Goal: Use online tool/utility: Utilize a website feature to perform a specific function

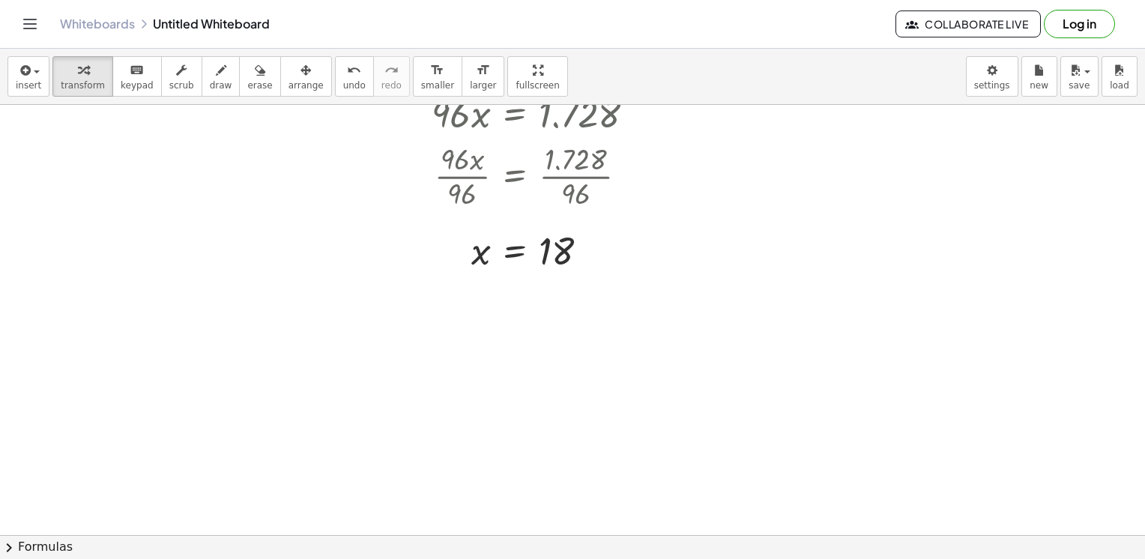
scroll to position [731, 0]
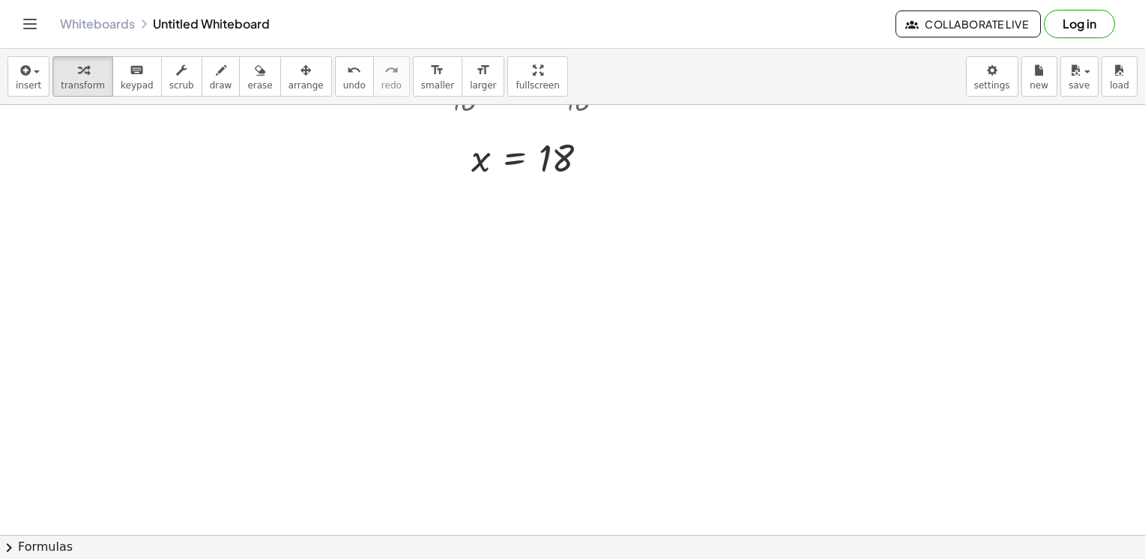
click at [142, 296] on div at bounding box center [572, 21] width 1145 height 1294
click at [255, 282] on div at bounding box center [572, 21] width 1145 height 1294
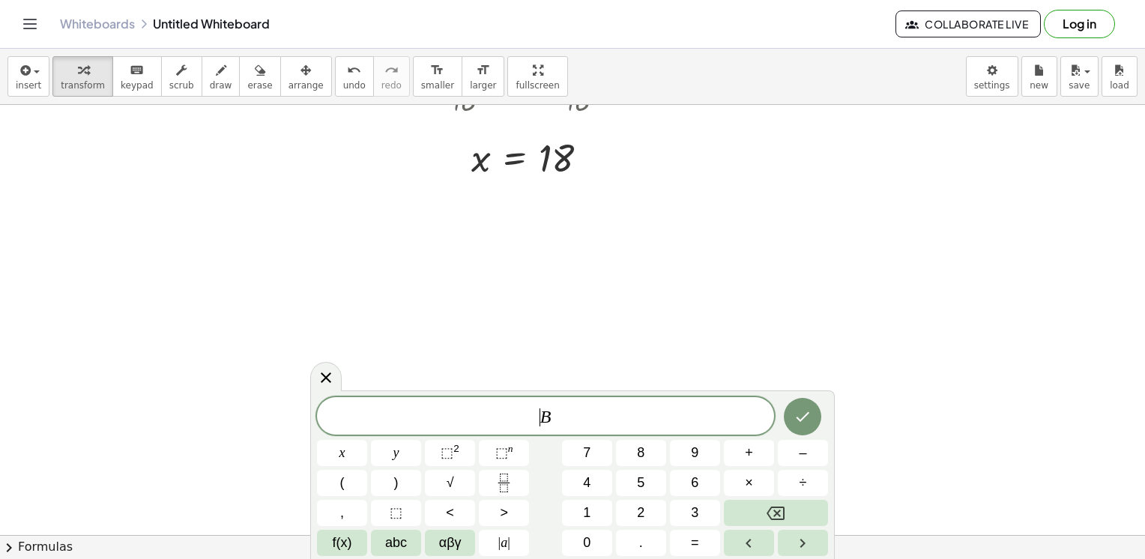
click at [531, 411] on span "​ B" at bounding box center [545, 417] width 457 height 21
click at [521, 481] on button "Fraction" at bounding box center [504, 483] width 50 height 26
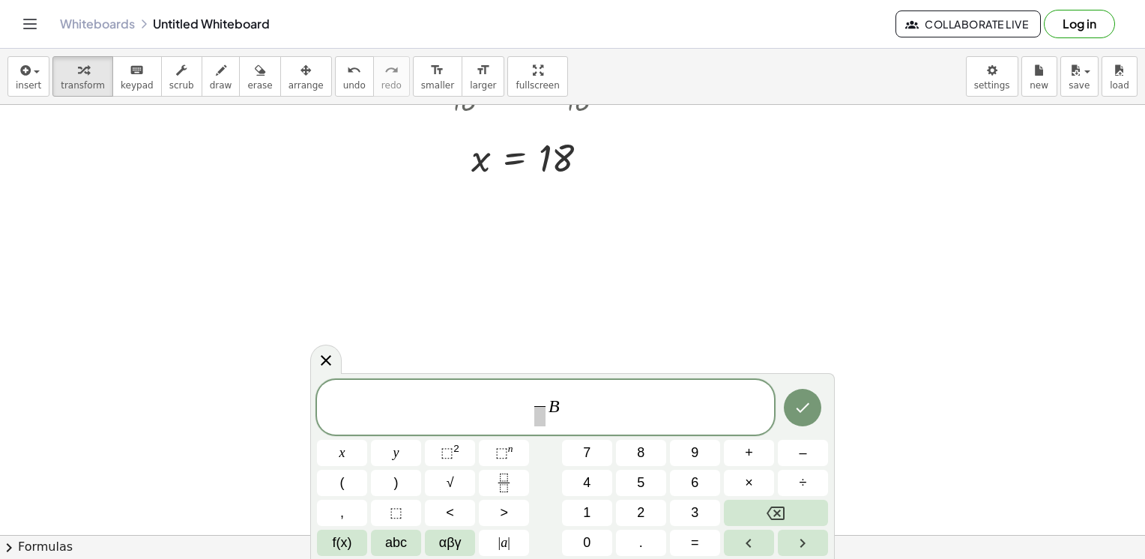
click at [555, 412] on var "B" at bounding box center [554, 405] width 11 height 19
click at [547, 415] on span "​" at bounding box center [545, 416] width 10 height 20
click at [540, 403] on span at bounding box center [545, 399] width 13 height 16
click at [633, 508] on button "2" at bounding box center [641, 513] width 50 height 26
click at [589, 478] on span "4" at bounding box center [586, 483] width 7 height 20
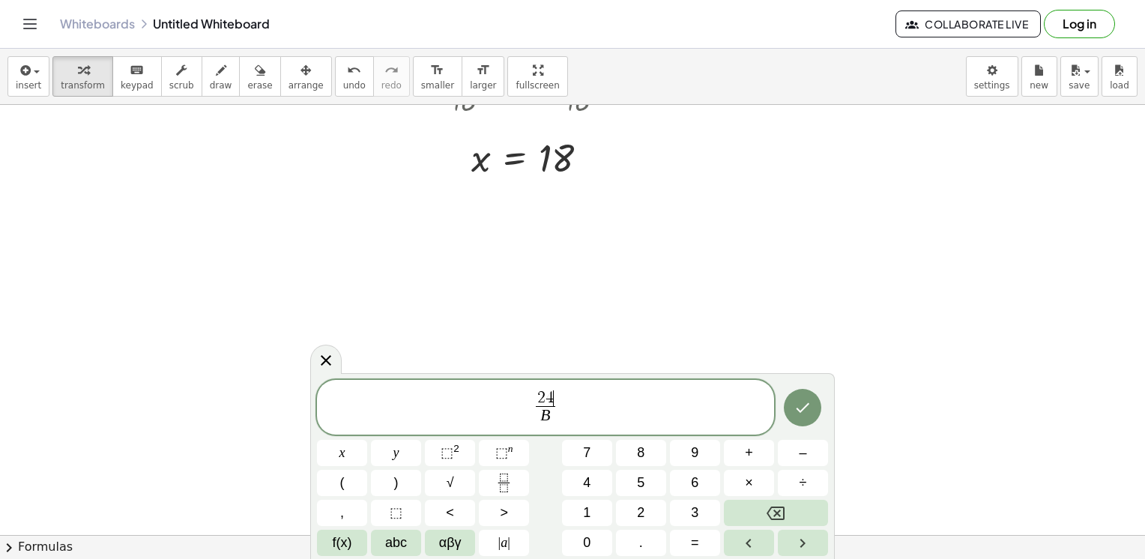
click at [594, 404] on span "2 4 ​ B ​" at bounding box center [545, 409] width 457 height 40
click at [690, 534] on button "=" at bounding box center [695, 543] width 50 height 26
click at [498, 480] on icon "Fraction" at bounding box center [504, 483] width 19 height 19
click at [570, 411] on span at bounding box center [569, 416] width 10 height 20
click at [449, 487] on span "√" at bounding box center [450, 483] width 7 height 20
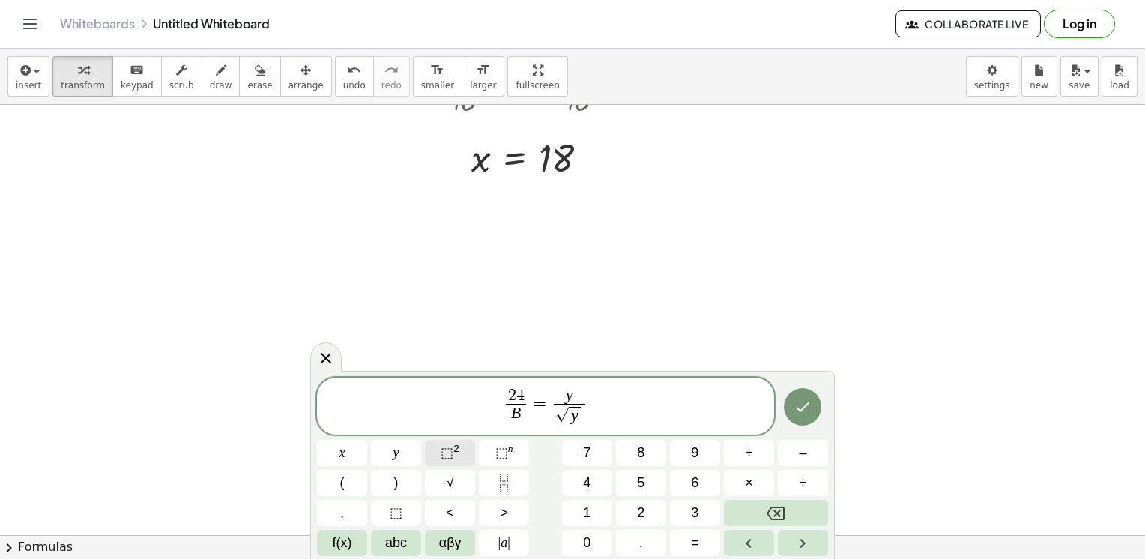
click at [460, 451] on button "⬚ 2" at bounding box center [450, 453] width 50 height 26
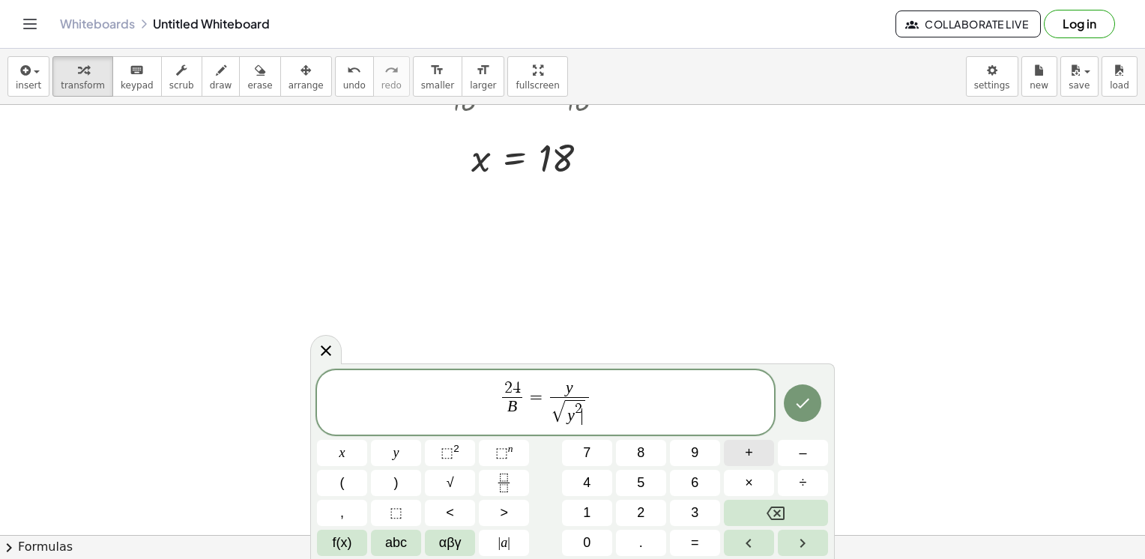
click at [762, 454] on button "+" at bounding box center [749, 453] width 50 height 26
click at [635, 511] on button "2" at bounding box center [641, 513] width 50 height 26
click at [597, 490] on button "4" at bounding box center [587, 483] width 50 height 26
click at [461, 459] on button "⬚ 2" at bounding box center [450, 453] width 50 height 26
click at [666, 388] on span "2 4 B ​ = y √ y 2 + 2 4 2 ​ ​" at bounding box center [545, 403] width 457 height 49
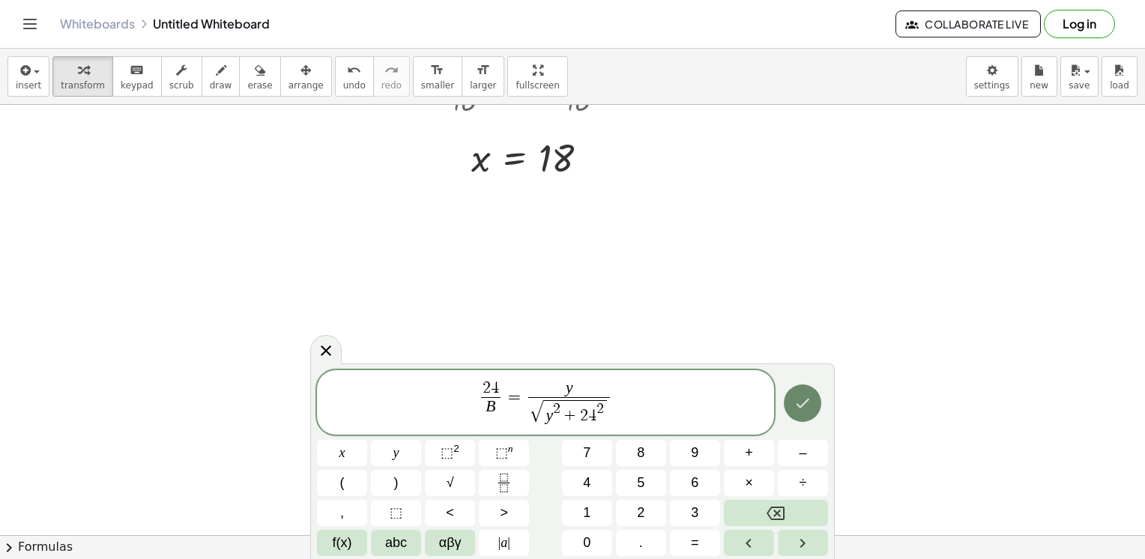
click at [811, 400] on button "Done" at bounding box center [802, 403] width 37 height 37
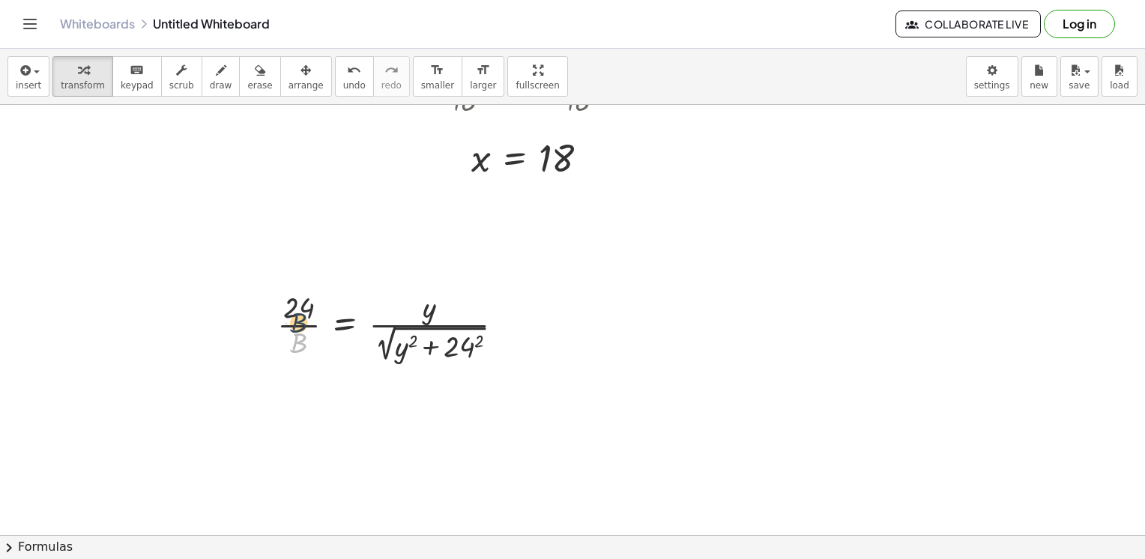
drag, startPoint x: 307, startPoint y: 341, endPoint x: 346, endPoint y: 307, distance: 51.6
click at [324, 310] on div at bounding box center [397, 325] width 254 height 79
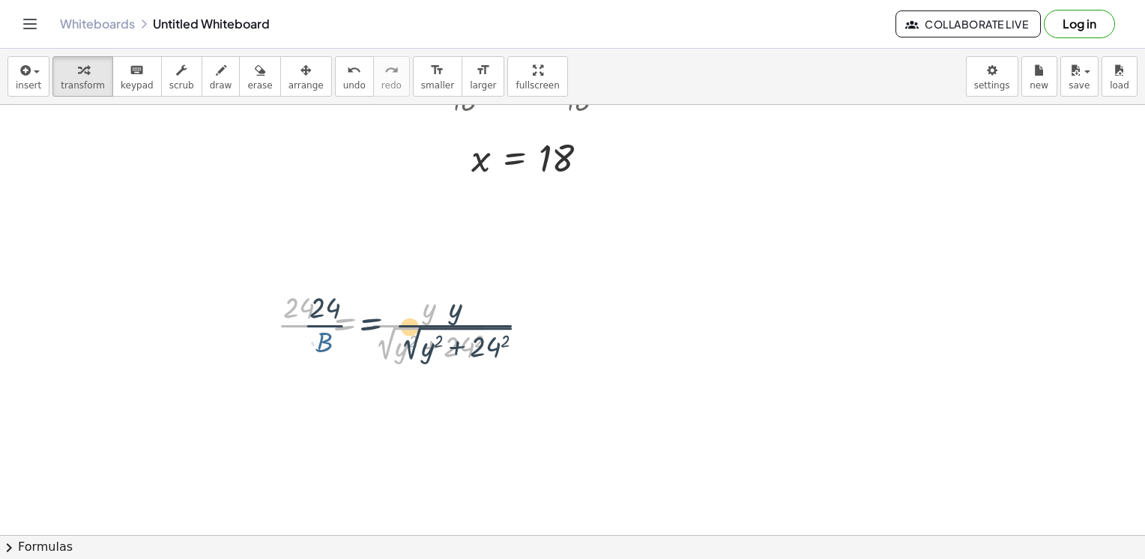
click at [354, 307] on div at bounding box center [397, 325] width 254 height 79
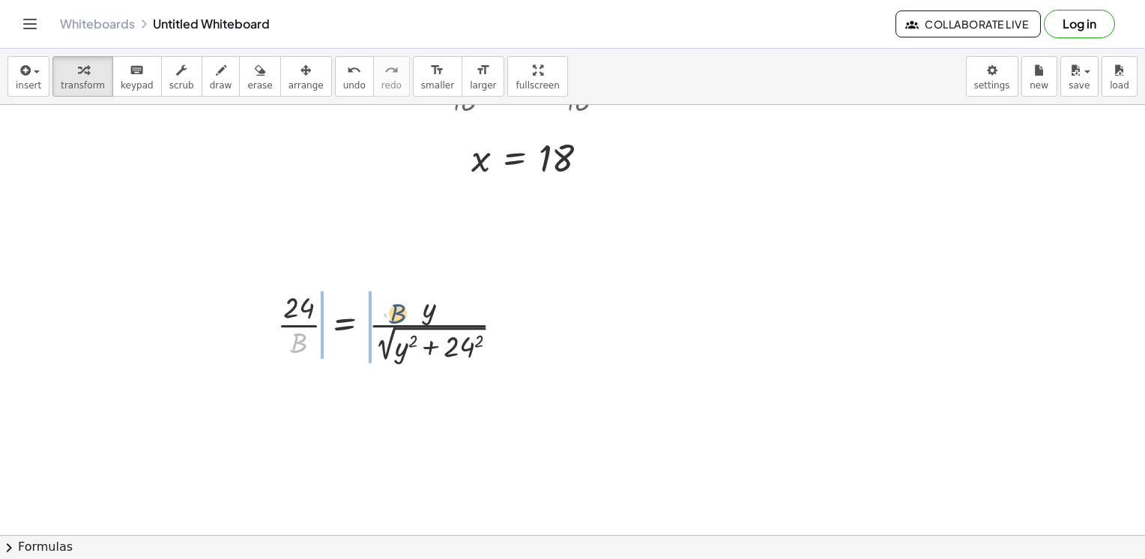
drag, startPoint x: 294, startPoint y: 348, endPoint x: 379, endPoint y: 320, distance: 89.1
click at [379, 320] on div at bounding box center [397, 325] width 254 height 79
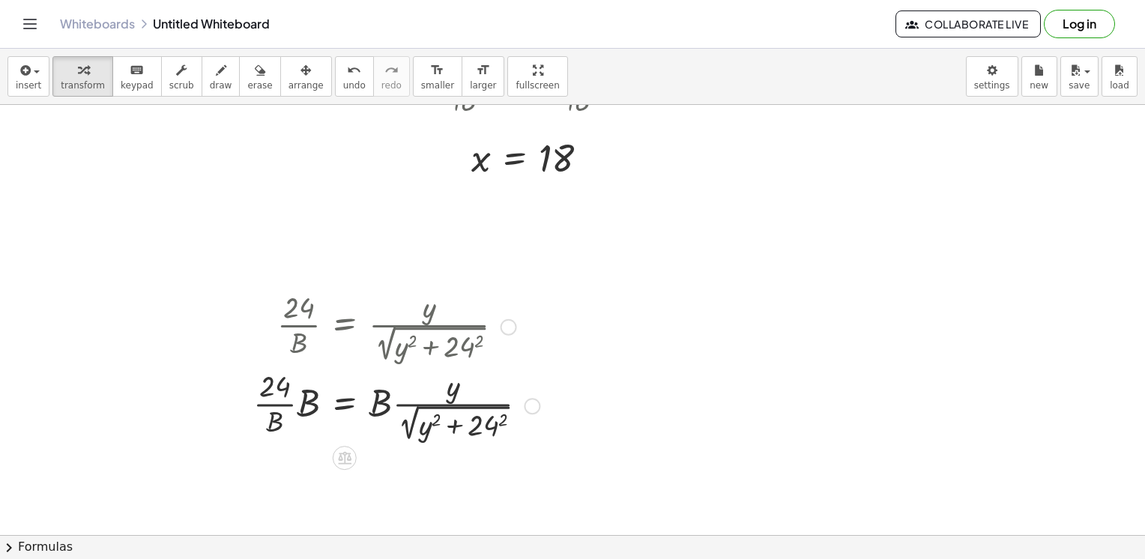
click at [303, 408] on div at bounding box center [396, 404] width 301 height 79
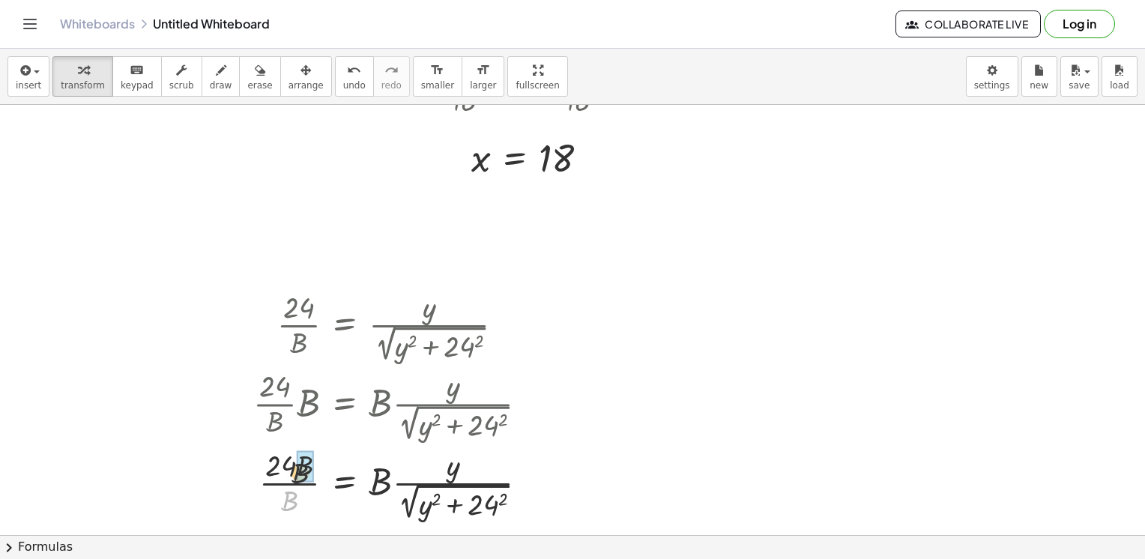
drag, startPoint x: 290, startPoint y: 506, endPoint x: 303, endPoint y: 472, distance: 36.1
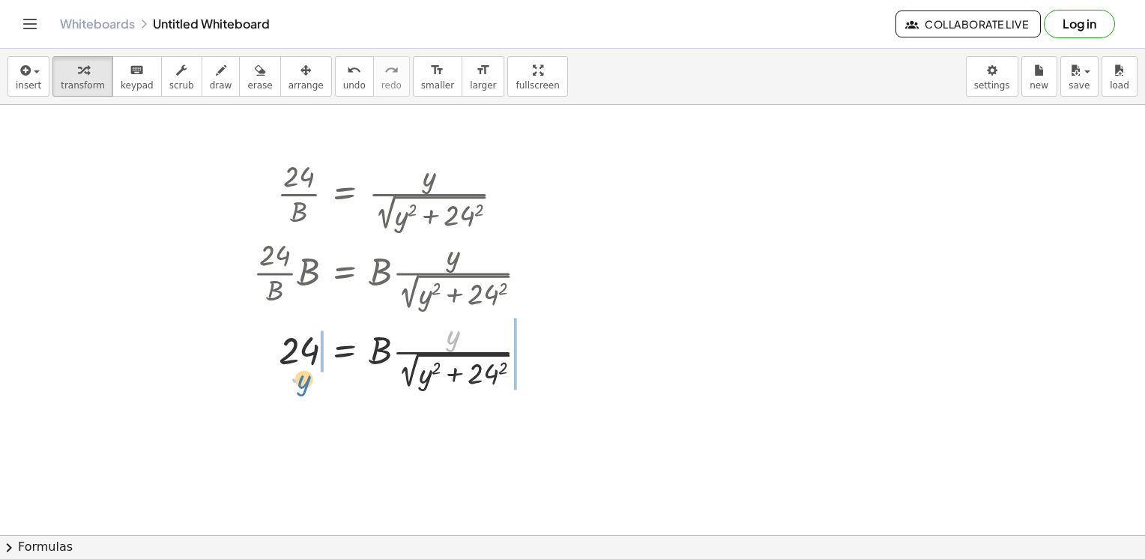
drag, startPoint x: 450, startPoint y: 339, endPoint x: 298, endPoint y: 384, distance: 158.0
click at [298, 384] on div at bounding box center [396, 352] width 301 height 79
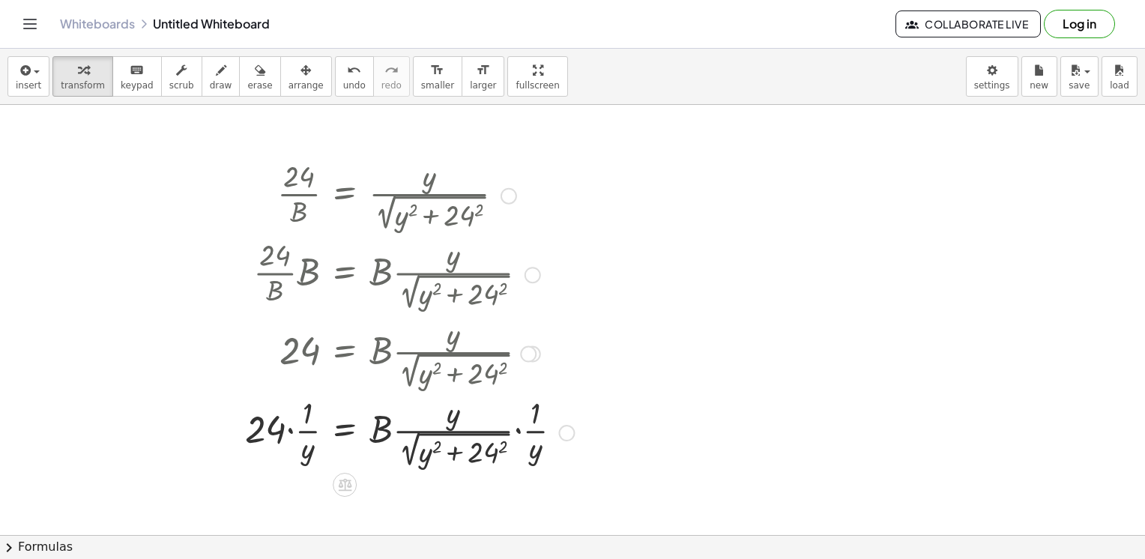
click at [292, 433] on div at bounding box center [410, 431] width 344 height 79
click at [518, 435] on div at bounding box center [414, 431] width 336 height 79
drag, startPoint x: 511, startPoint y: 466, endPoint x: 466, endPoint y: 428, distance: 59.0
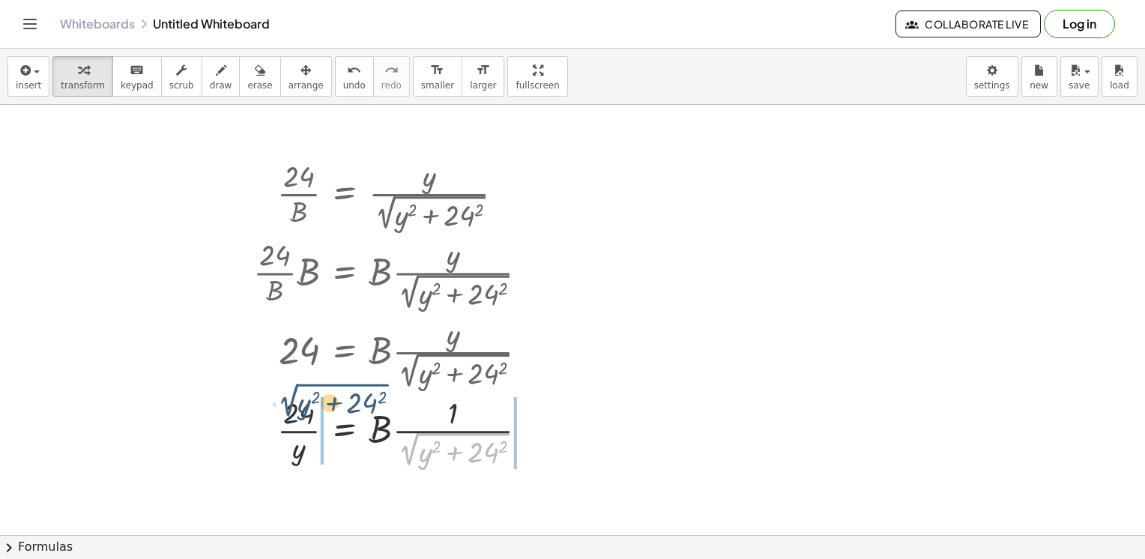
drag, startPoint x: 410, startPoint y: 456, endPoint x: 303, endPoint y: 426, distance: 111.3
click at [303, 426] on div at bounding box center [396, 431] width 301 height 79
drag, startPoint x: 412, startPoint y: 456, endPoint x: 295, endPoint y: 433, distance: 118.4
click at [295, 433] on div at bounding box center [396, 431] width 301 height 79
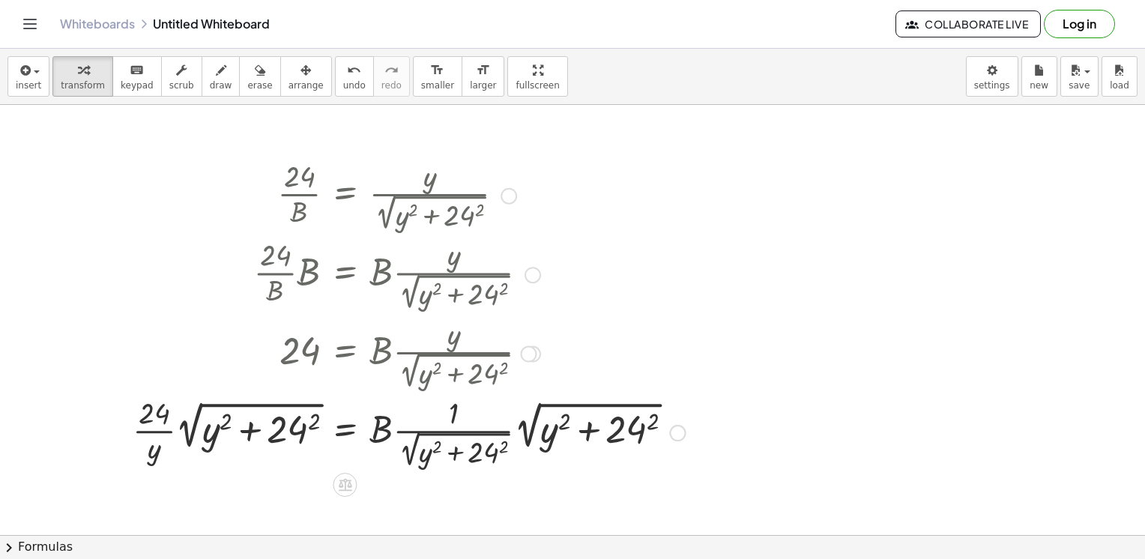
click at [192, 427] on div at bounding box center [408, 431] width 567 height 79
click at [169, 436] on div at bounding box center [408, 431] width 567 height 79
drag, startPoint x: 525, startPoint y: 418, endPoint x: 456, endPoint y: 456, distance: 78.5
click at [451, 463] on div at bounding box center [408, 431] width 567 height 79
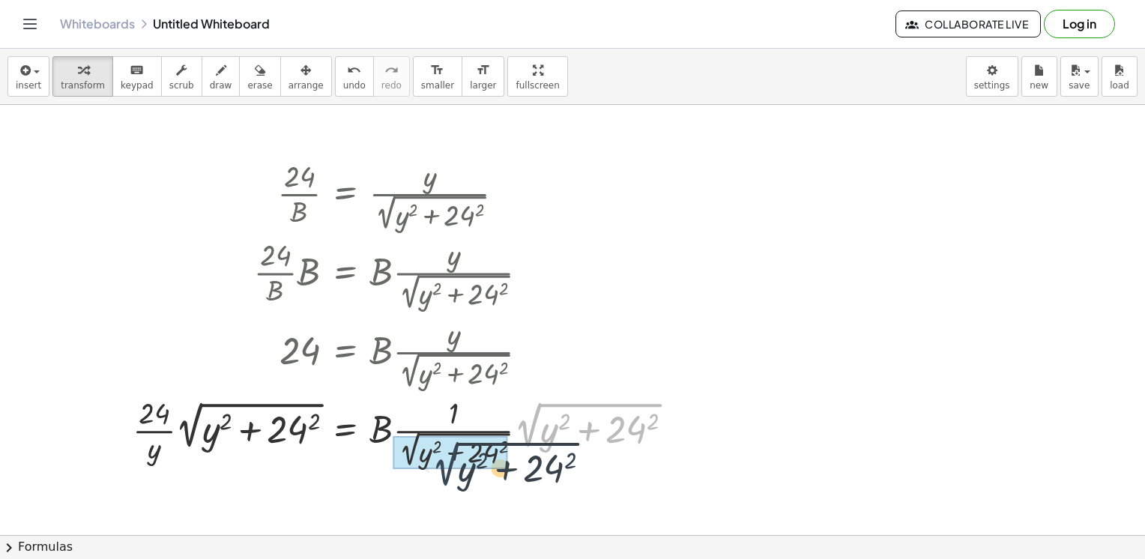
drag, startPoint x: 522, startPoint y: 436, endPoint x: 433, endPoint y: 472, distance: 95.9
click at [433, 472] on div "· 24 · B = · y · 2 √ ( + y 2 + 24 2 ) · · 24 · B · B = · B · · y · 2 √ ( + y 2 …" at bounding box center [403, 313] width 586 height 324
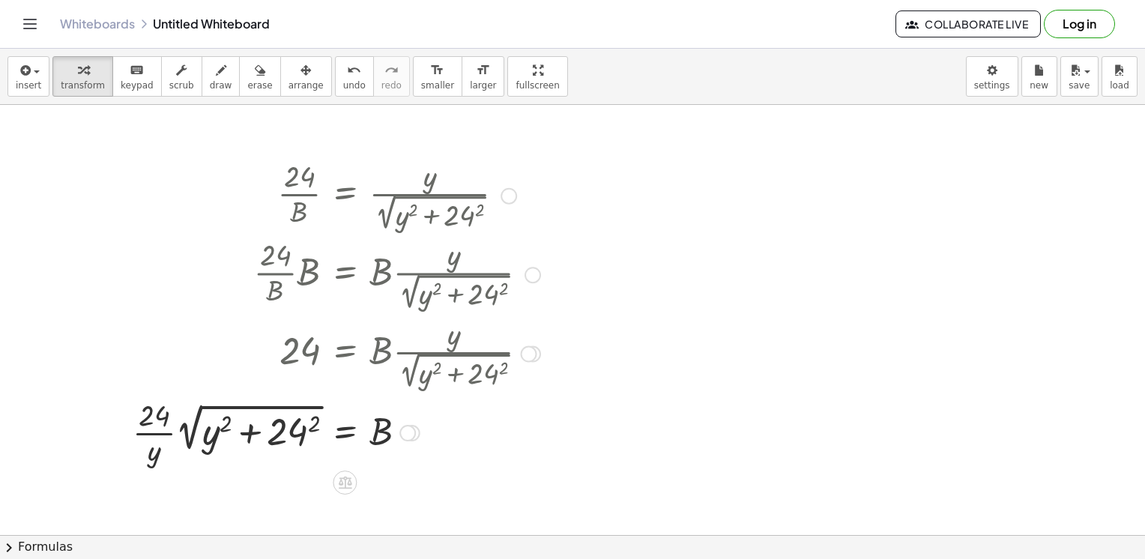
click at [157, 430] on div at bounding box center [336, 431] width 423 height 75
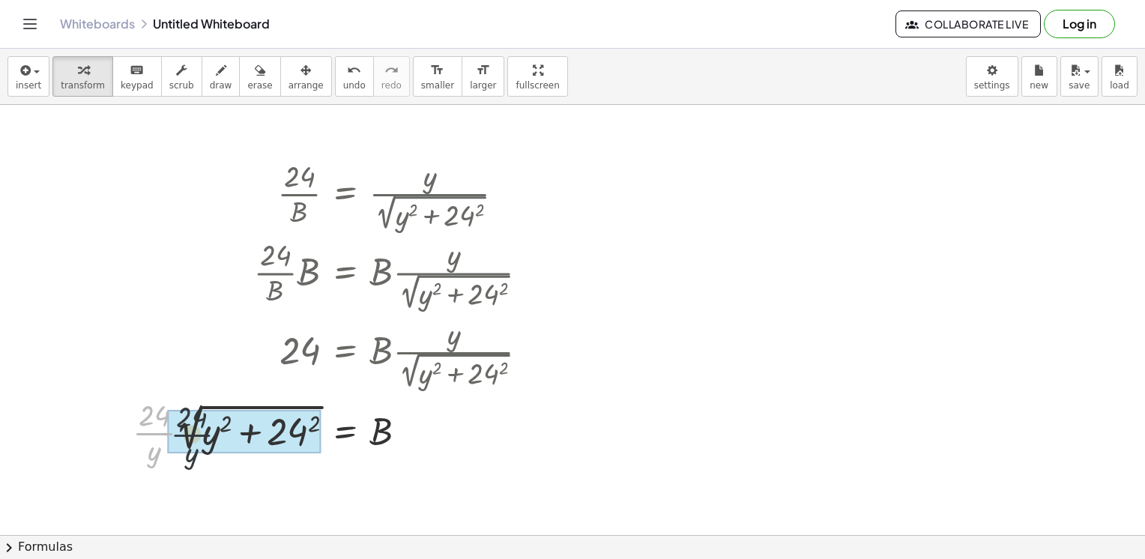
drag, startPoint x: 172, startPoint y: 433, endPoint x: 212, endPoint y: 432, distance: 40.5
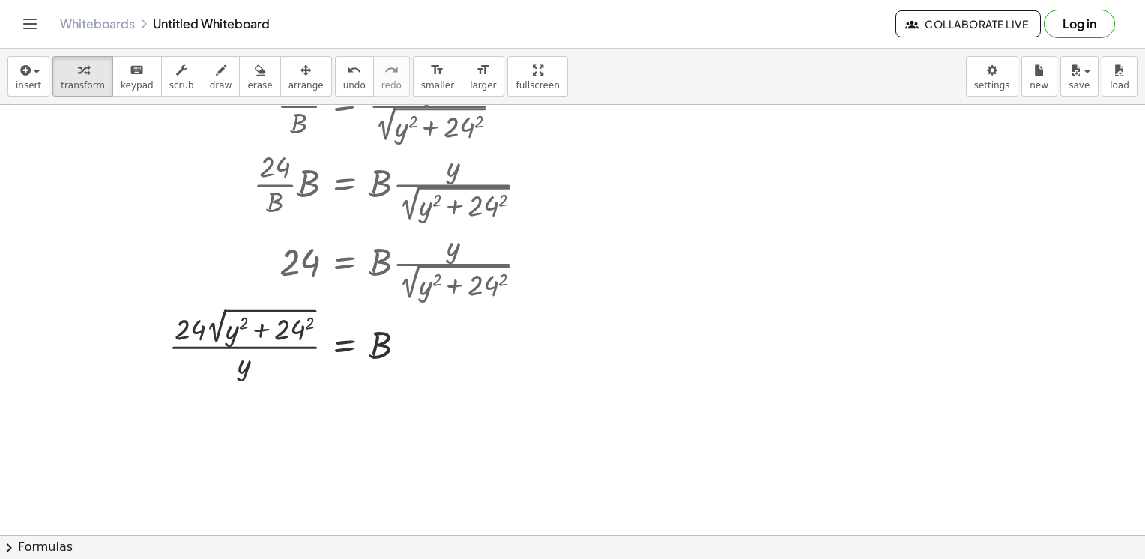
scroll to position [1012, 0]
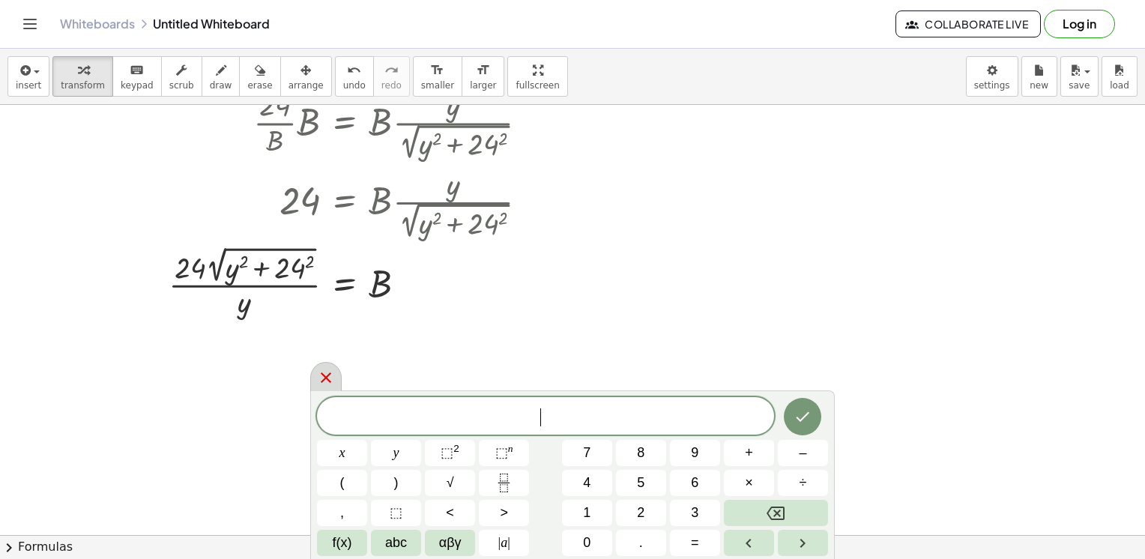
click at [324, 376] on icon at bounding box center [326, 378] width 10 height 10
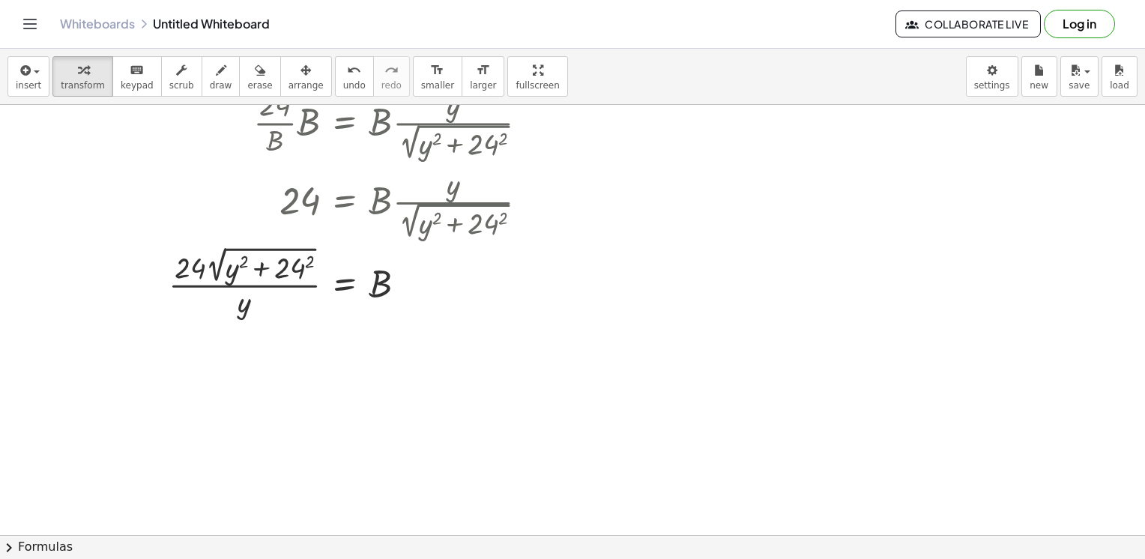
scroll to position [1293, 0]
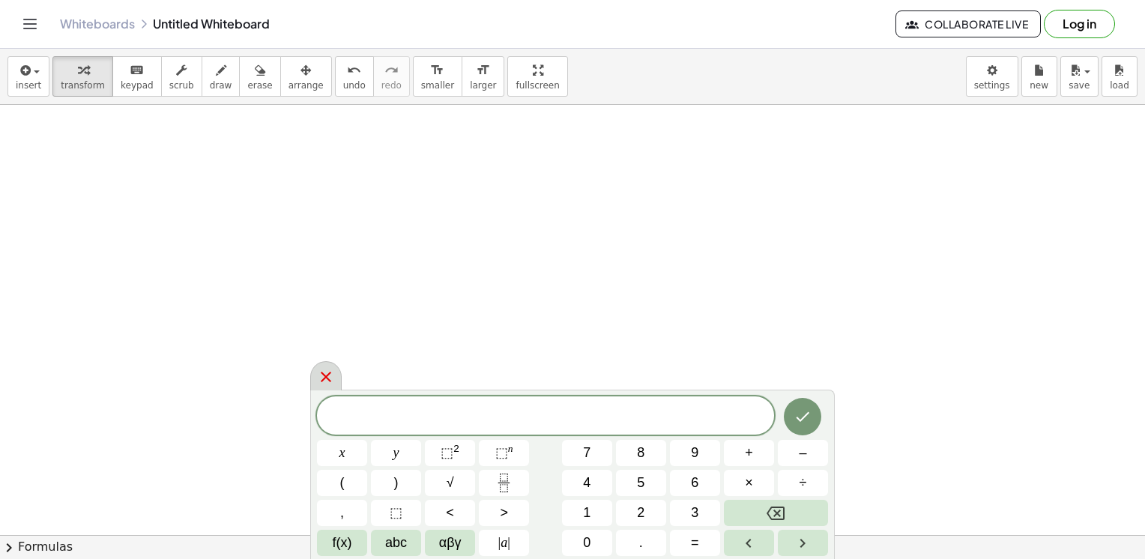
click at [315, 375] on div at bounding box center [325, 375] width 31 height 29
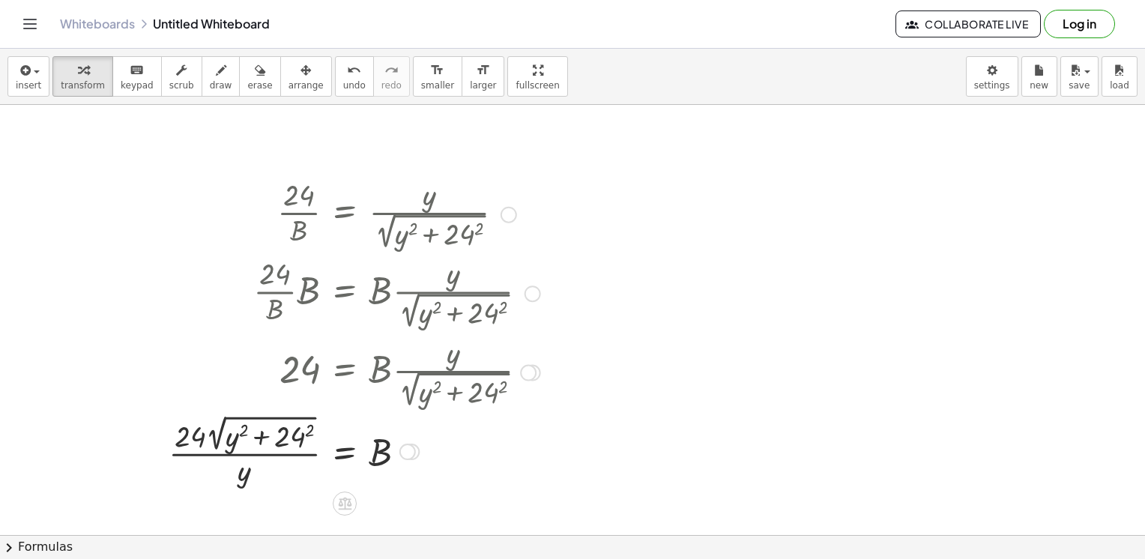
scroll to position [1068, 0]
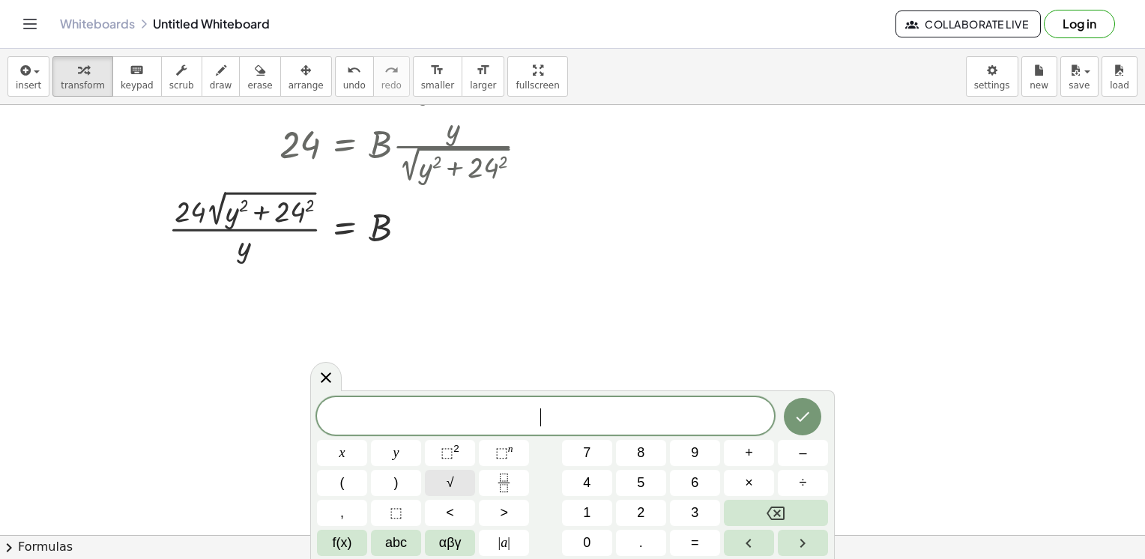
click at [454, 484] on button "√" at bounding box center [450, 483] width 50 height 26
click at [468, 452] on button "⬚ 2" at bounding box center [450, 453] width 50 height 26
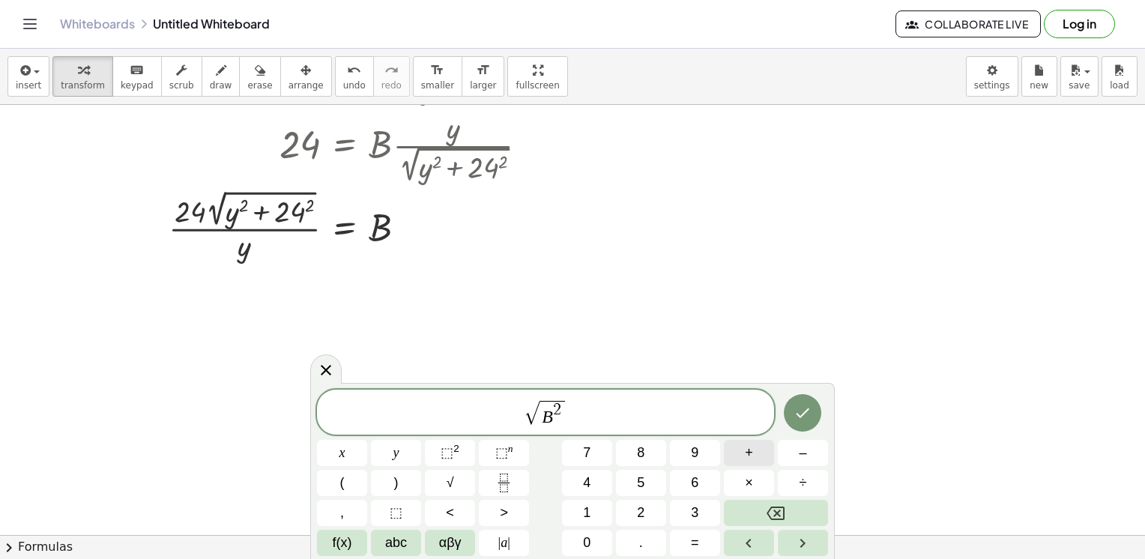
click at [759, 461] on button "+" at bounding box center [749, 453] width 50 height 26
click at [364, 482] on button "(" at bounding box center [342, 483] width 50 height 26
click at [636, 453] on button "8" at bounding box center [641, 453] width 50 height 26
click at [801, 457] on span "–" at bounding box center [802, 453] width 7 height 20
click at [481, 485] on button "Fraction" at bounding box center [504, 483] width 50 height 26
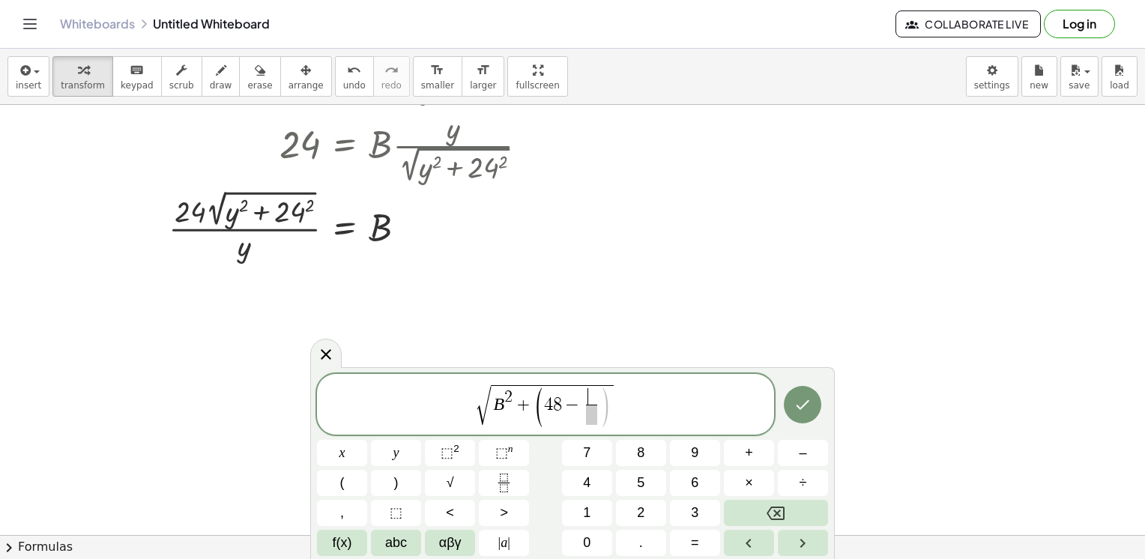
click at [597, 415] on span "​ ​" at bounding box center [591, 406] width 17 height 37
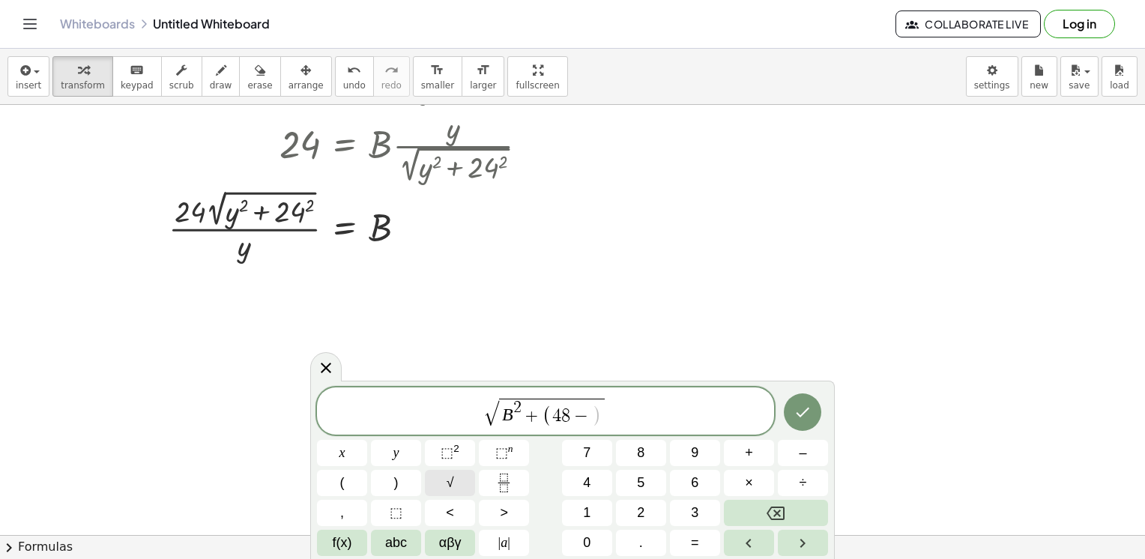
click at [461, 478] on button "√" at bounding box center [450, 483] width 50 height 26
click at [465, 445] on button "⬚ 2" at bounding box center [450, 453] width 50 height 26
click at [759, 444] on button "+" at bounding box center [749, 453] width 50 height 26
click at [642, 506] on span "2" at bounding box center [640, 513] width 7 height 20
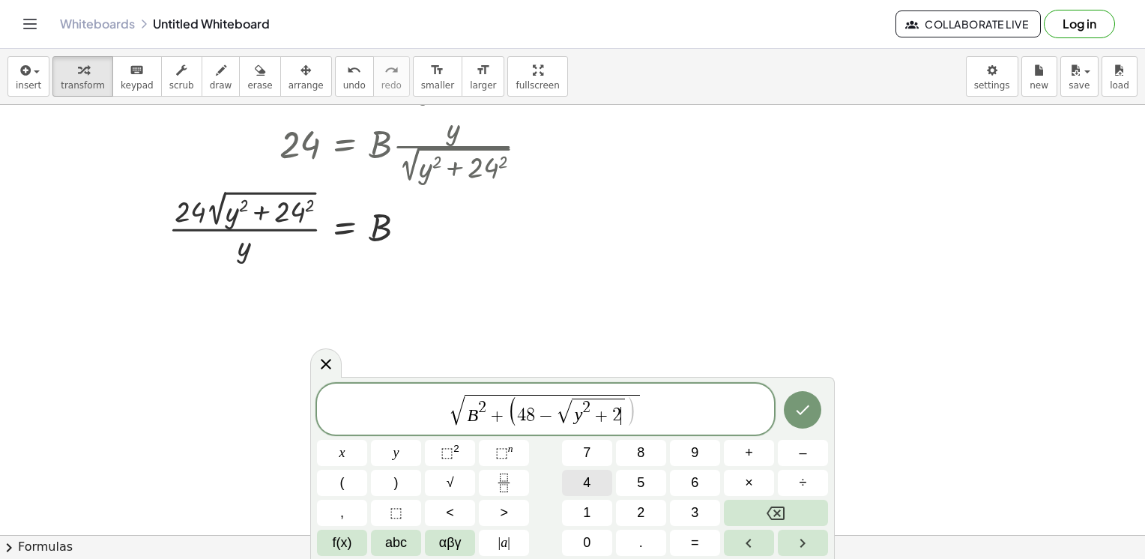
click at [594, 481] on button "4" at bounding box center [587, 483] width 50 height 26
click at [467, 459] on button "⬚ 2" at bounding box center [450, 453] width 50 height 26
click at [663, 418] on span "√ B 2 + ( 4 8 − √ y 2 + 2 4 2 ) ​" at bounding box center [545, 410] width 457 height 35
click at [390, 496] on button ")" at bounding box center [396, 483] width 50 height 26
click at [758, 517] on button "Backspace" at bounding box center [776, 513] width 104 height 26
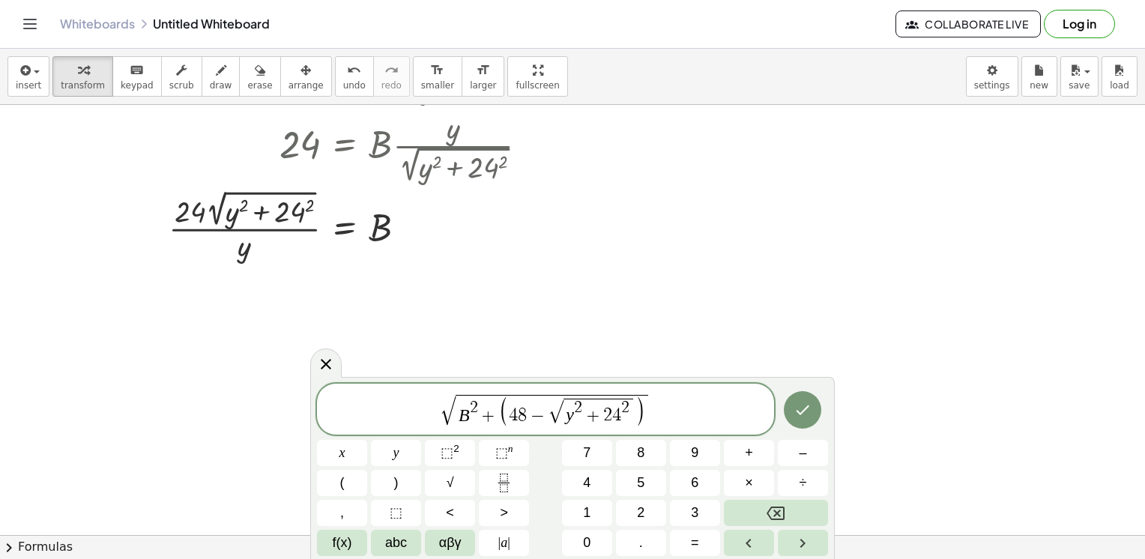
click at [644, 418] on span "B 2 + ( 4 8 − √ y 2 + 2 4 2 )" at bounding box center [552, 410] width 193 height 31
click at [456, 451] on sup "2" at bounding box center [457, 448] width 6 height 11
click at [693, 403] on span "√ B 2 + ( 4 8 − √ y 2 + 2 4 2 ) 2 ​" at bounding box center [545, 410] width 457 height 35
click at [427, 409] on span "√ B 2 + ( 4 8 − √ y 2 + 2 4 2 ) 2 ​" at bounding box center [545, 410] width 457 height 35
click at [806, 409] on icon "Done" at bounding box center [803, 410] width 13 height 10
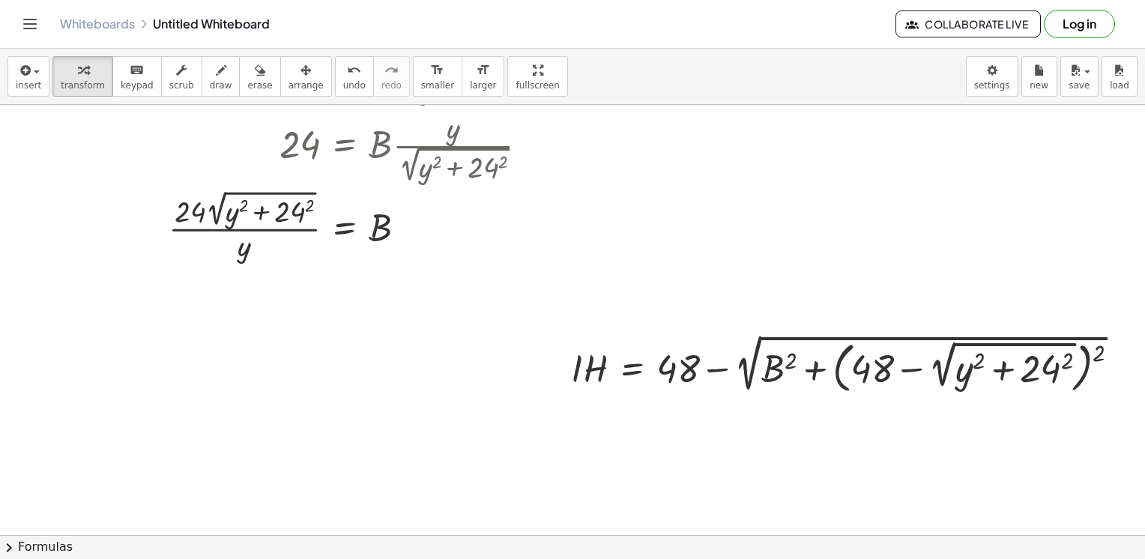
scroll to position [1068, 12]
click at [756, 350] on div at bounding box center [850, 364] width 575 height 67
click at [936, 337] on div at bounding box center [850, 364] width 575 height 67
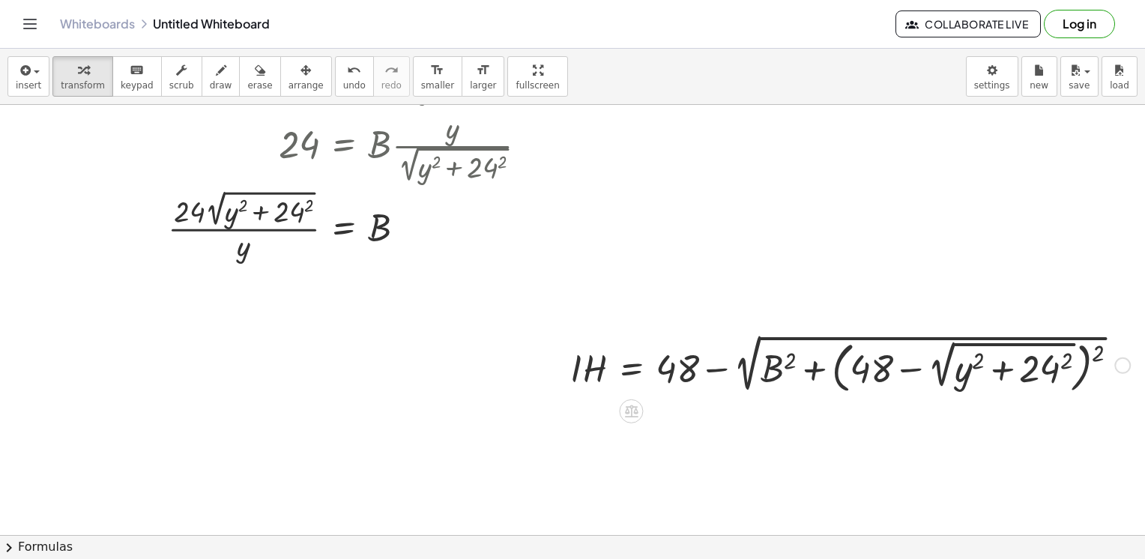
click at [951, 334] on div at bounding box center [850, 364] width 575 height 67
click at [1115, 367] on div at bounding box center [1123, 366] width 16 height 16
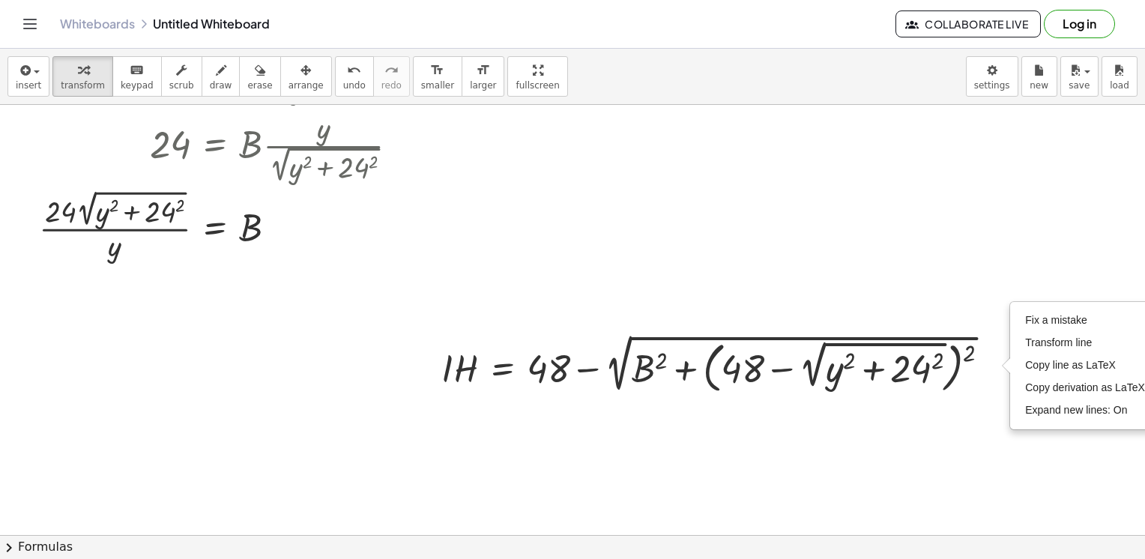
scroll to position [1068, 156]
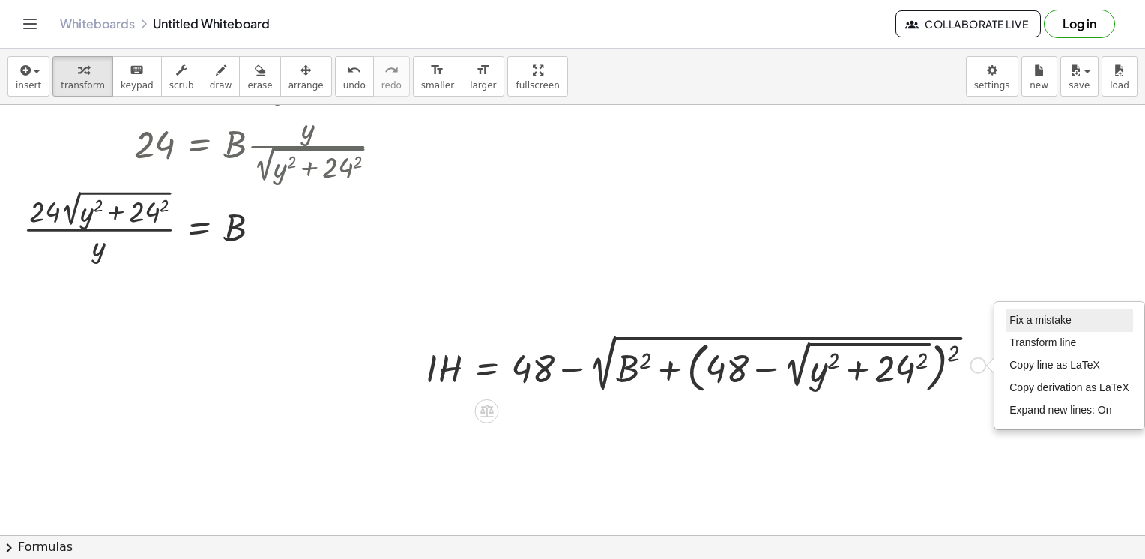
click at [1033, 325] on span "Fix a mistake" at bounding box center [1040, 320] width 61 height 12
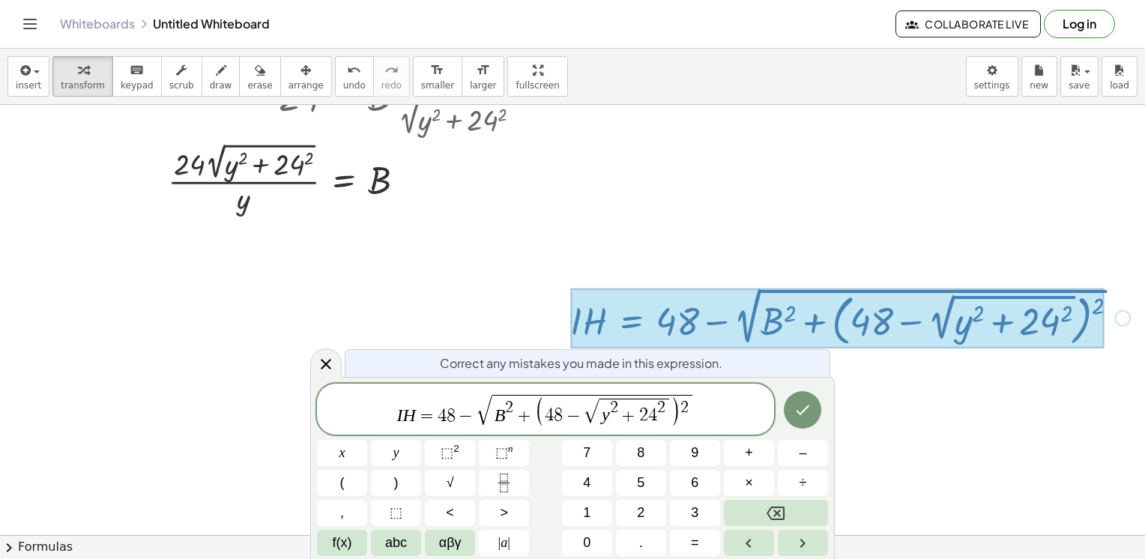
scroll to position [1115, 12]
click at [324, 362] on icon at bounding box center [326, 364] width 10 height 10
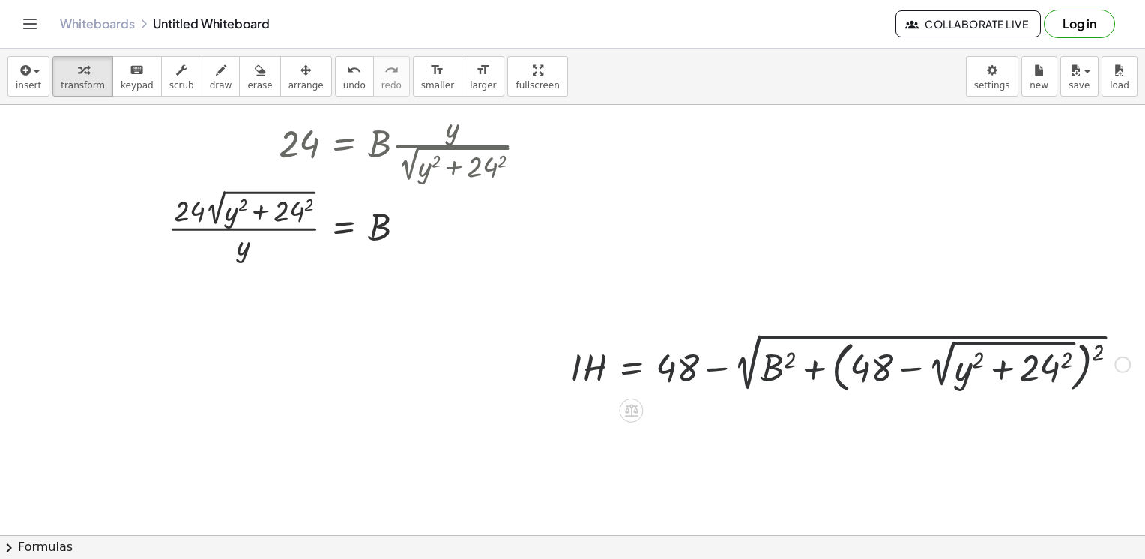
scroll to position [1068, 12]
click at [1115, 359] on div "Fix a mistake Transform line Copy line as LaTeX Copy derivation as LaTeX Expand…" at bounding box center [1123, 366] width 16 height 16
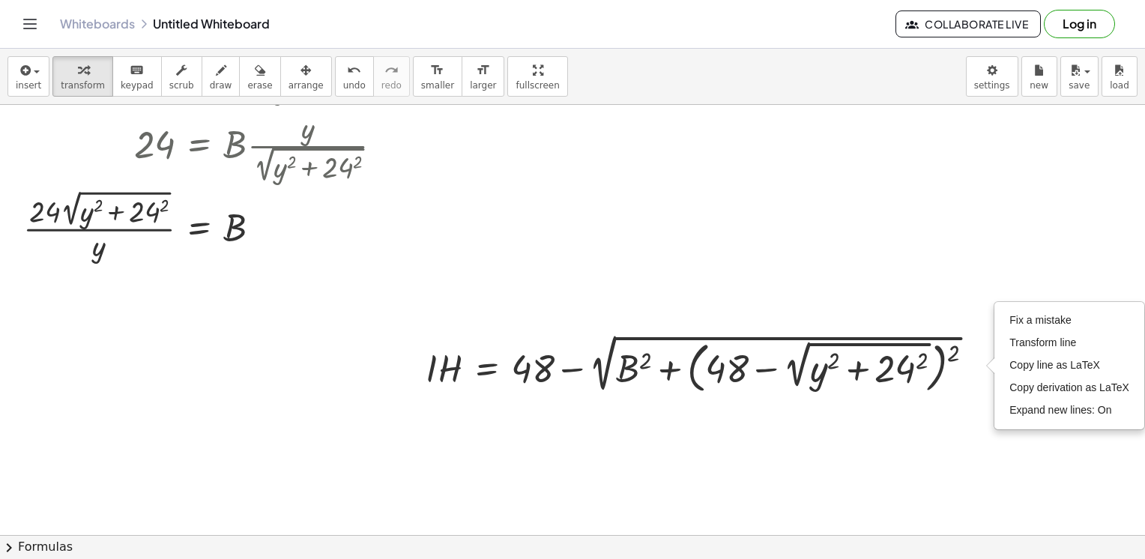
scroll to position [1068, 156]
click at [1031, 340] on span "Transform line" at bounding box center [1043, 343] width 67 height 12
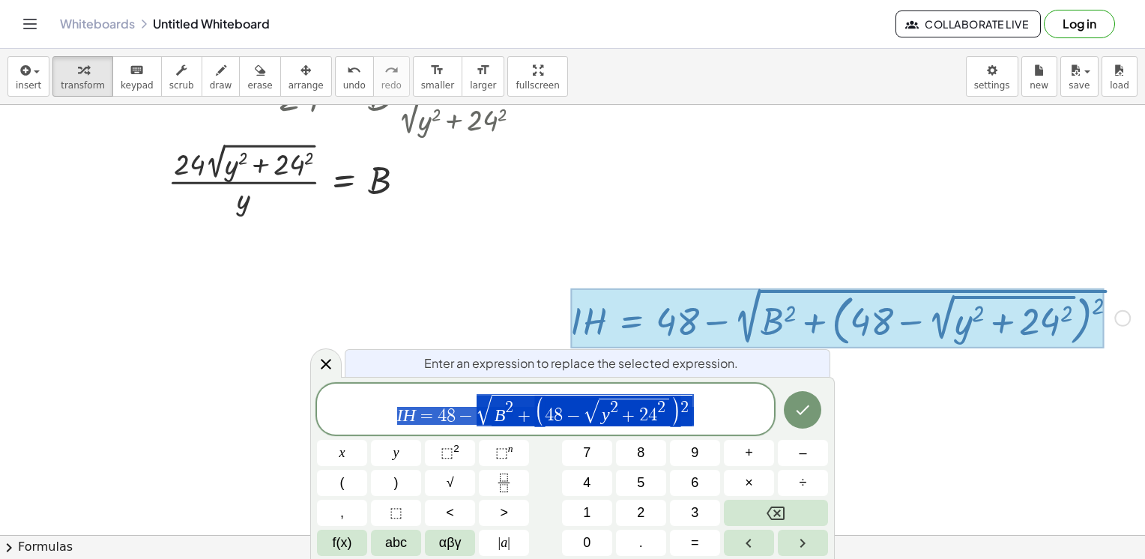
scroll to position [1115, 12]
click at [713, 400] on span "I H = 4 8 − √ B 2 + ( 4 8 − √ y 2 + 2 4 2 ) 2" at bounding box center [545, 410] width 457 height 35
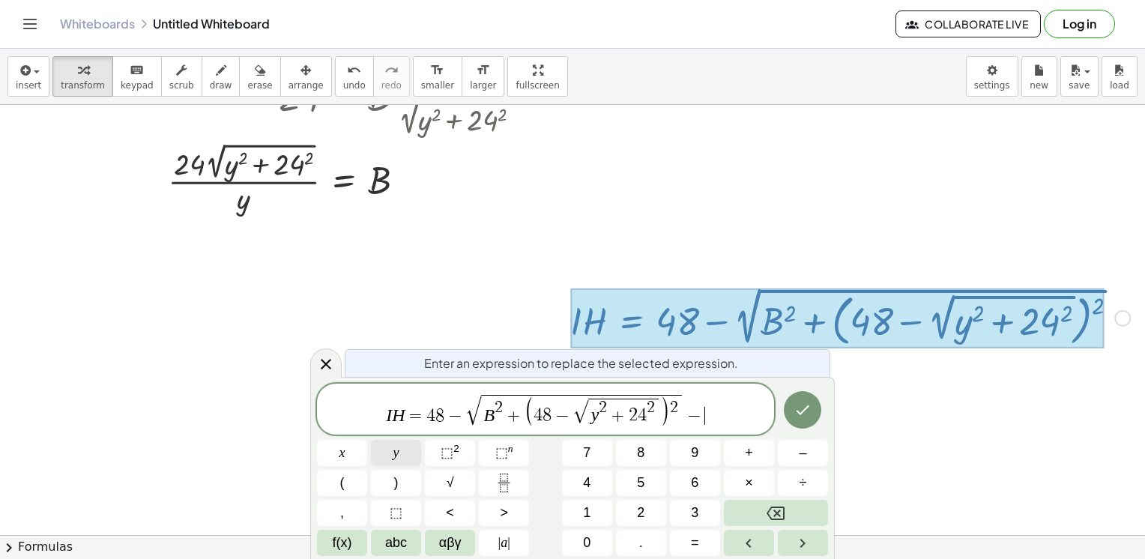
click at [394, 454] on span "y" at bounding box center [397, 453] width 6 height 20
click at [447, 453] on span "⬚" at bounding box center [447, 452] width 13 height 15
click at [798, 412] on icon "Done" at bounding box center [803, 410] width 18 height 18
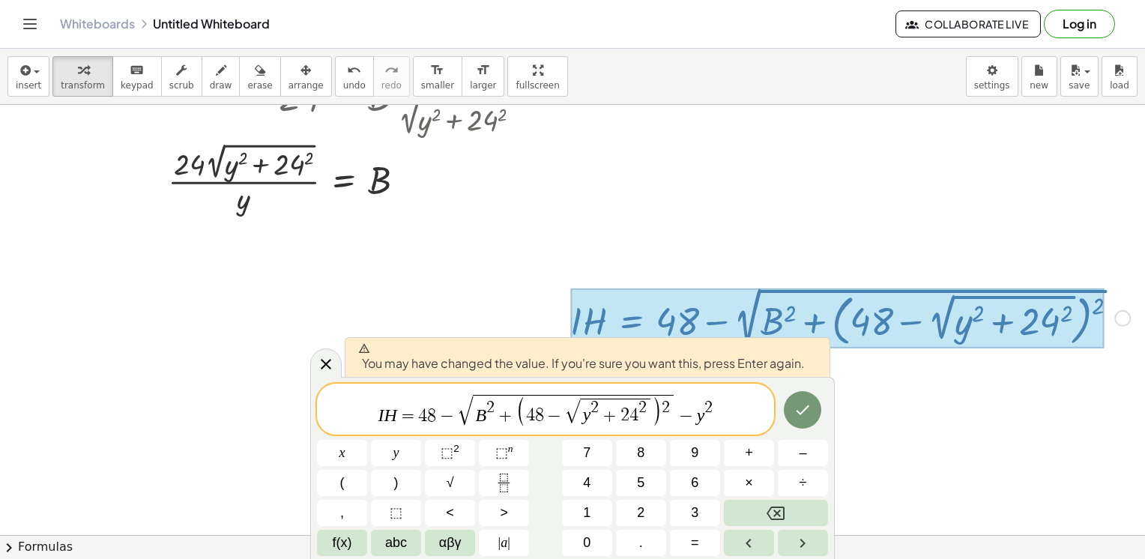
click at [810, 412] on icon "Done" at bounding box center [803, 410] width 18 height 18
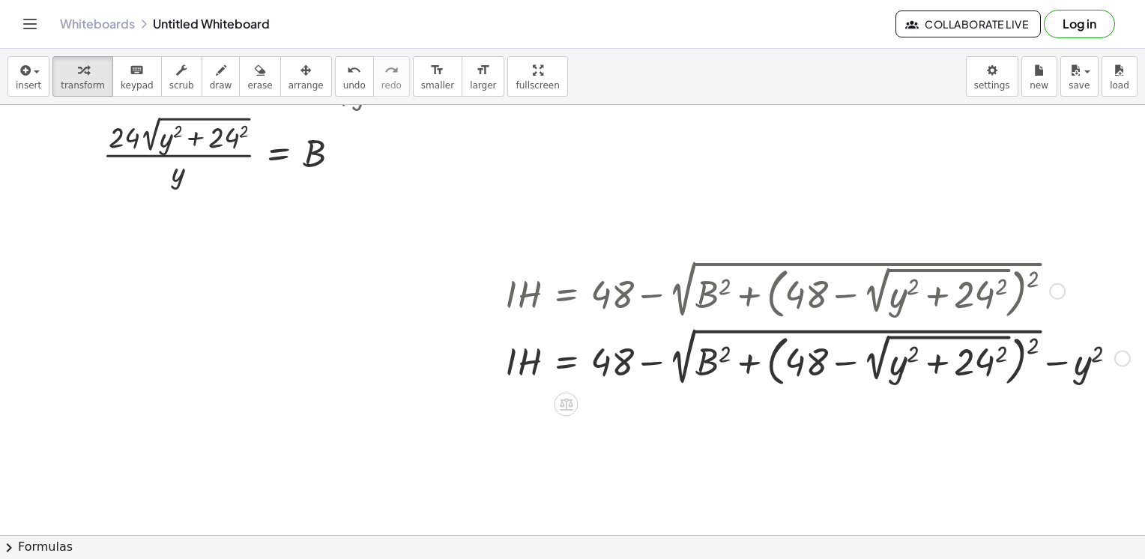
scroll to position [1218, 77]
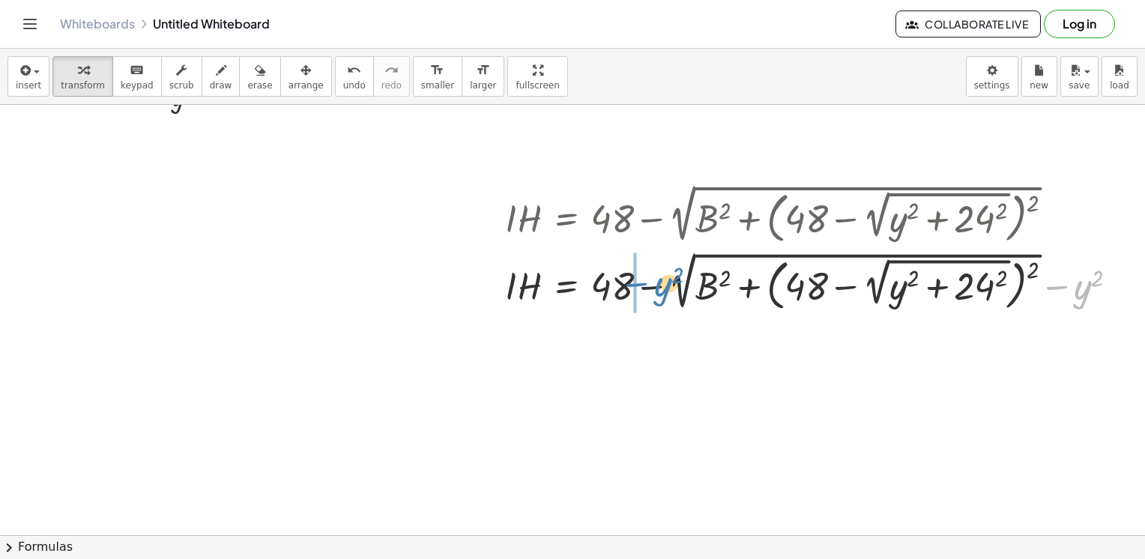
drag, startPoint x: 1049, startPoint y: 284, endPoint x: 628, endPoint y: 281, distance: 421.3
click at [628, 281] on div at bounding box center [818, 280] width 640 height 67
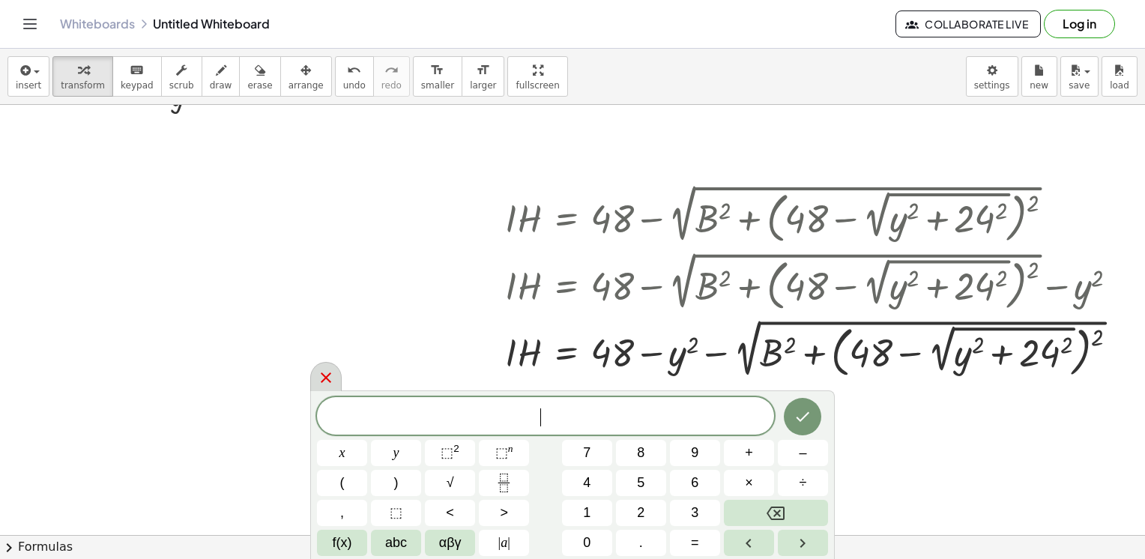
click at [328, 371] on icon at bounding box center [326, 378] width 18 height 18
